Goal: Check status: Check status

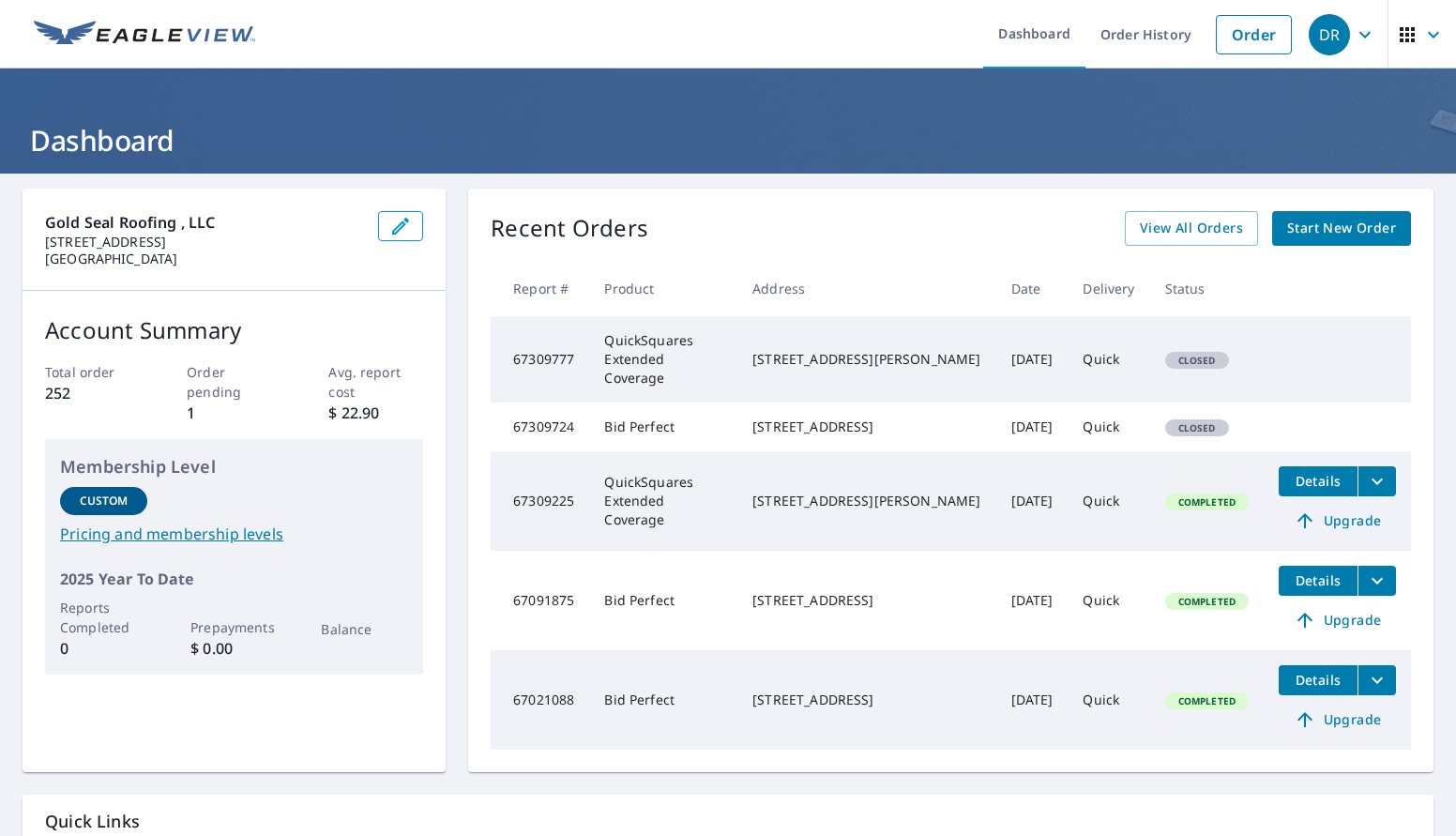
click at [1293, 429] on tr "67309724 Bid Perfect 1029 E Mohawk Ave Tampa, FL 33604 Sep 06, 2025 Quick Closed" at bounding box center [951, 427] width 920 height 49
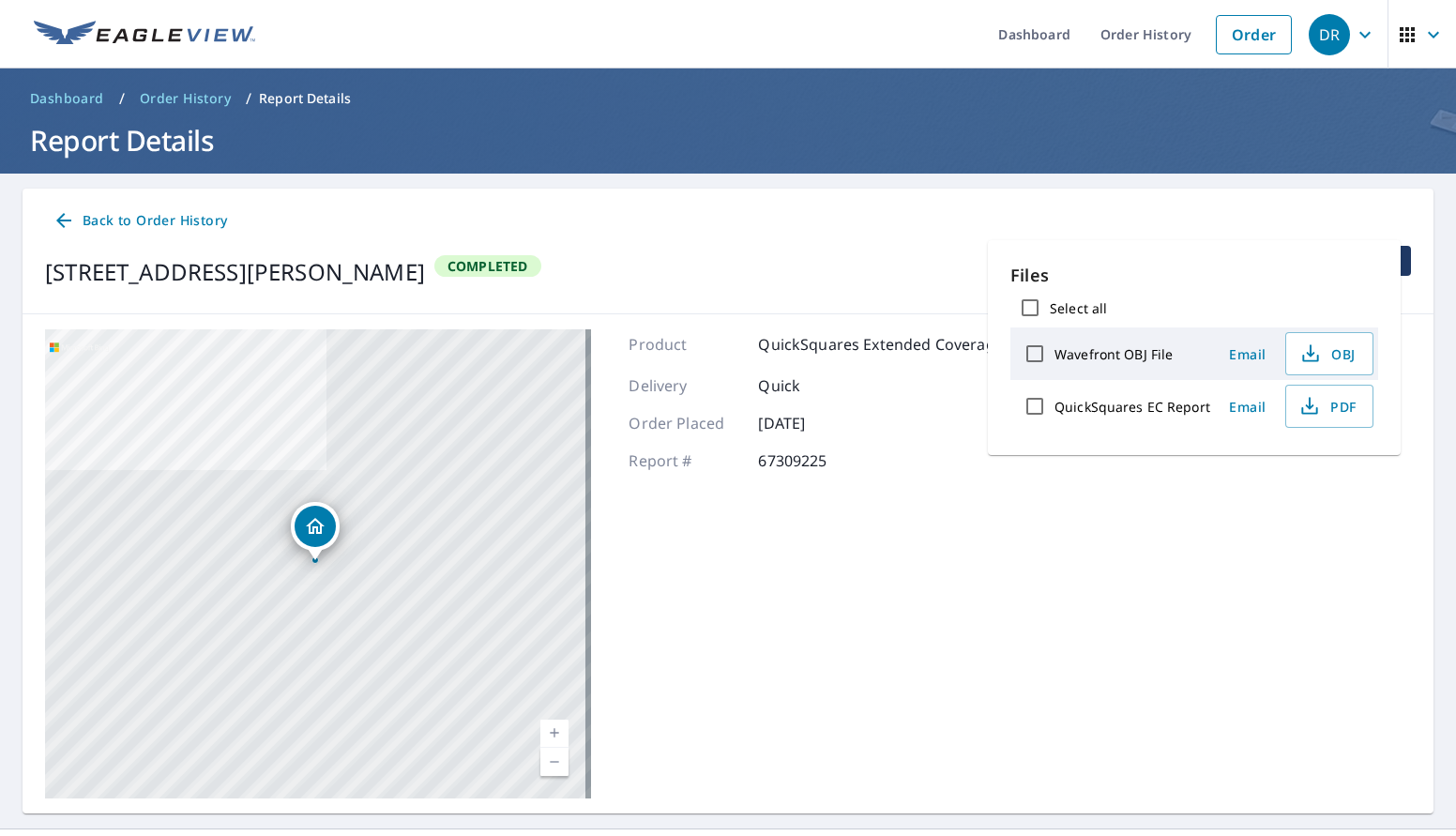
scroll to position [41, 0]
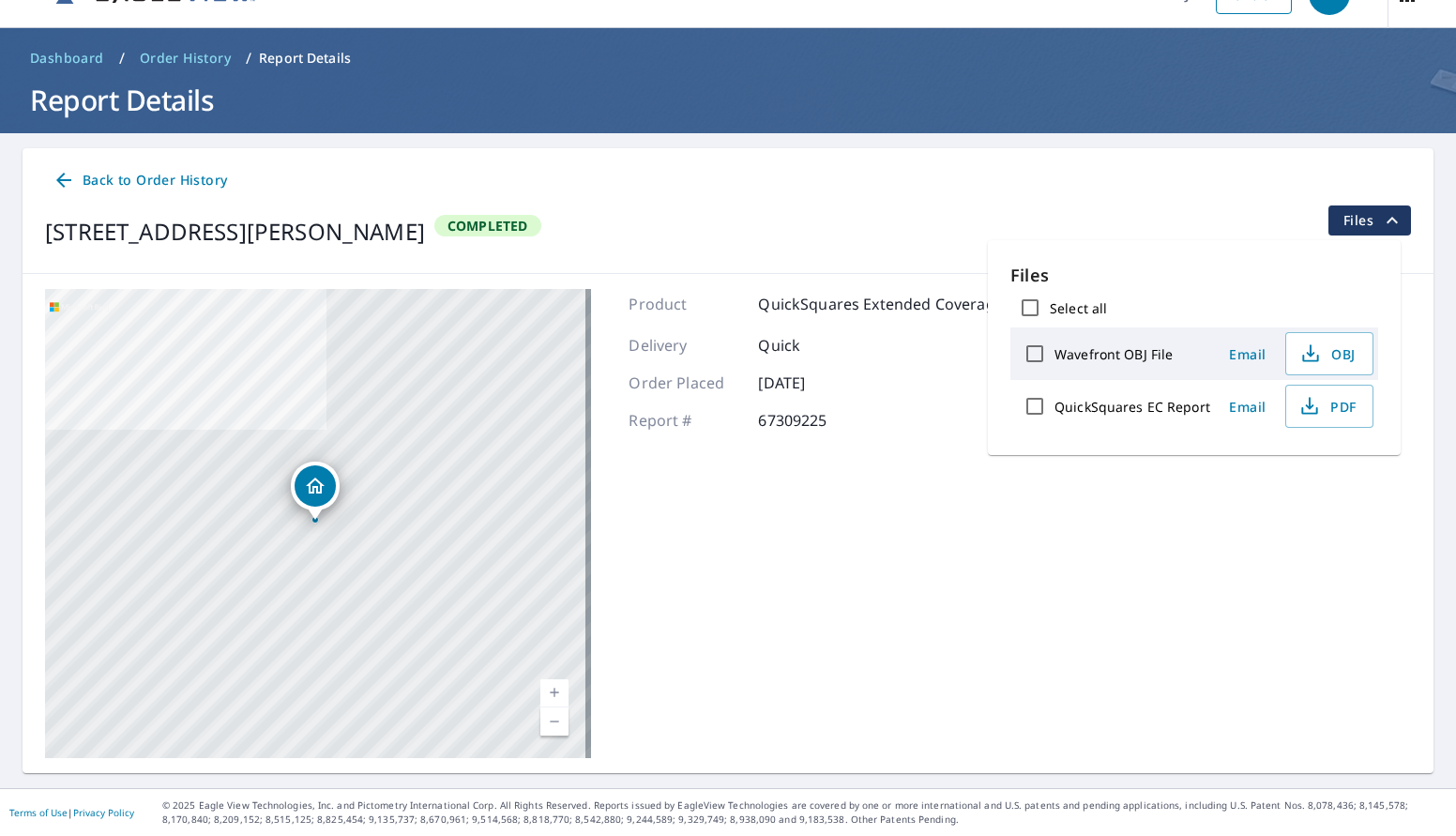
click at [123, 176] on span "Back to Order History" at bounding box center [140, 181] width 175 height 23
